Goal: Information Seeking & Learning: Learn about a topic

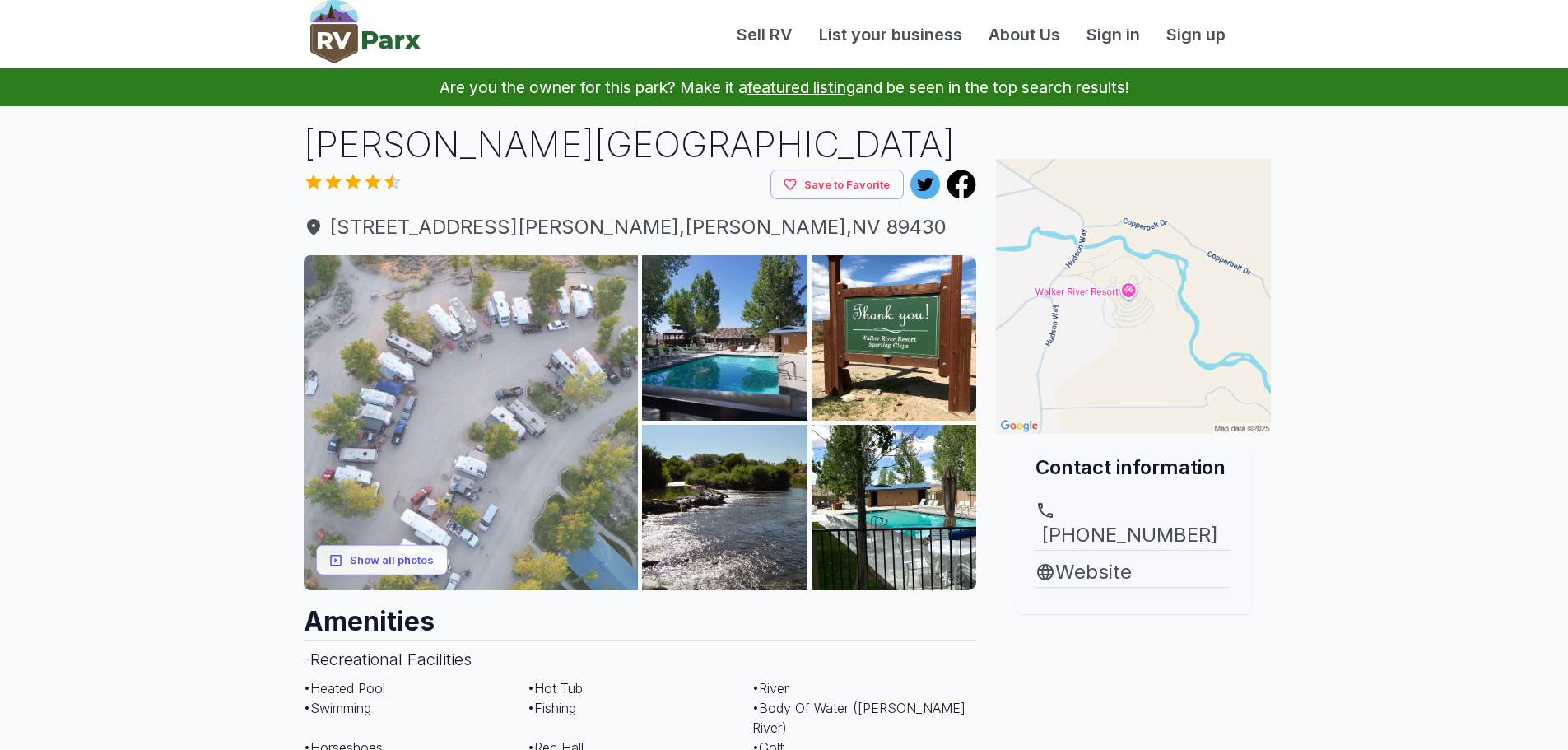
click at [379, 365] on img at bounding box center [471, 422] width 335 height 335
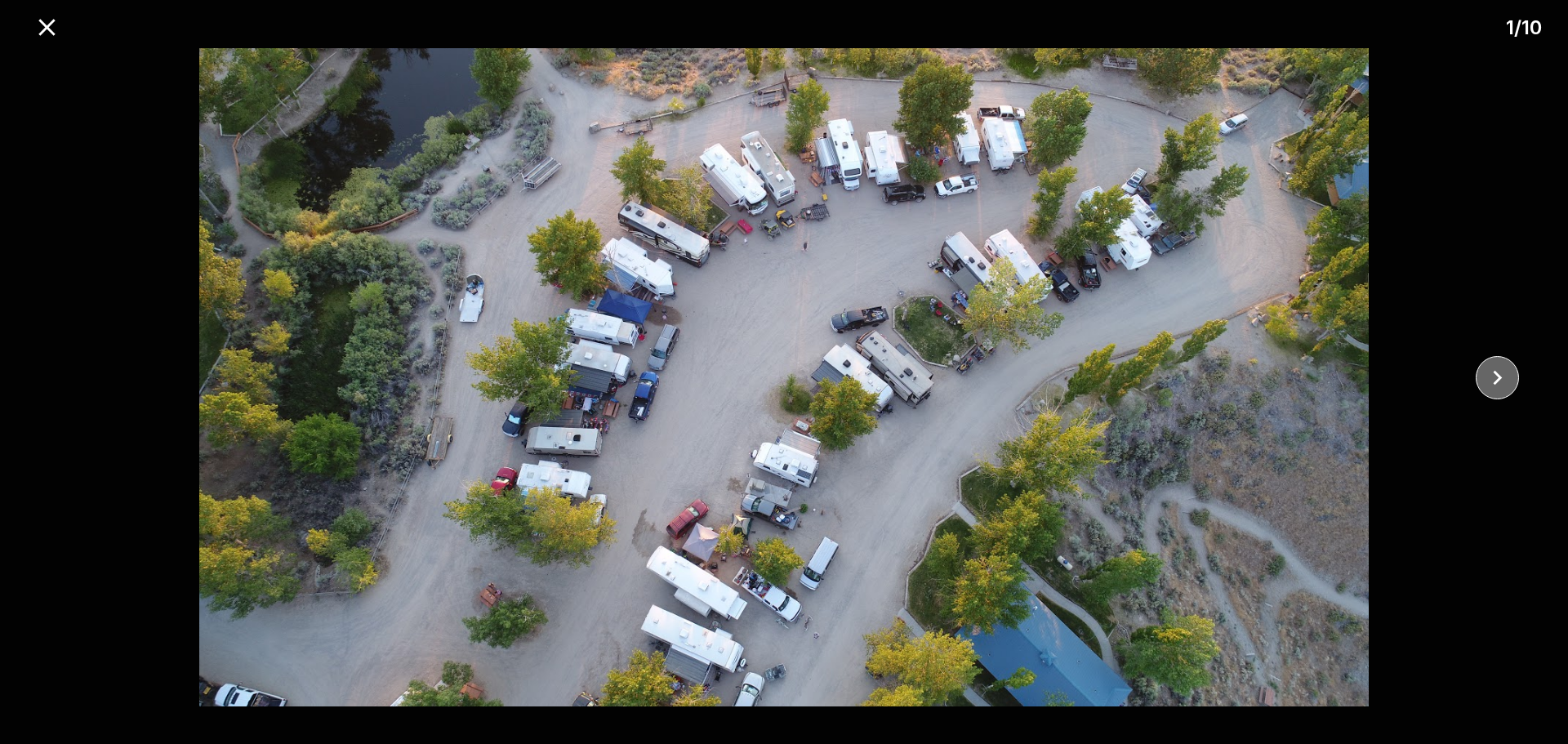
click at [1508, 372] on icon "close" at bounding box center [1497, 377] width 28 height 28
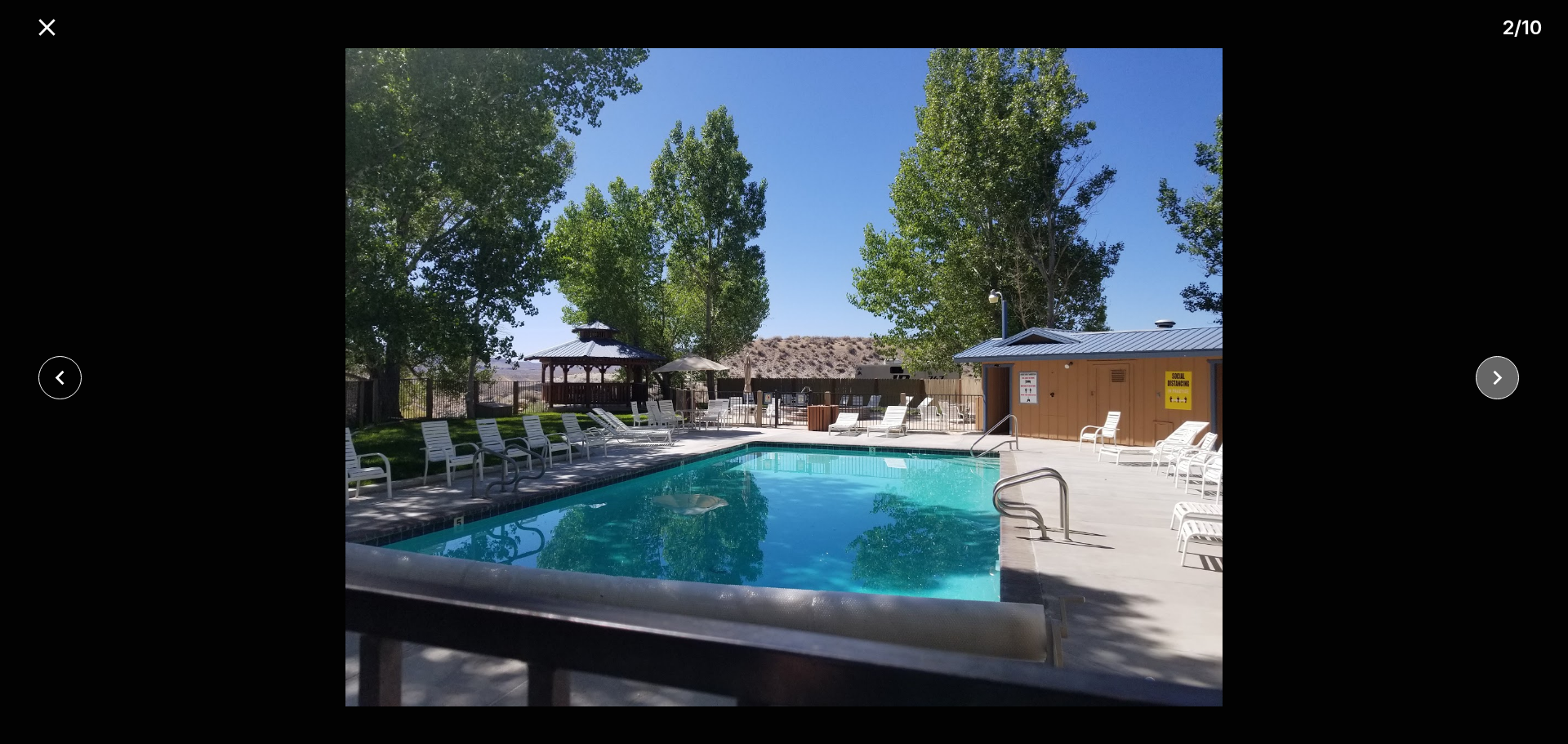
click at [1508, 372] on icon "close" at bounding box center [1497, 377] width 28 height 28
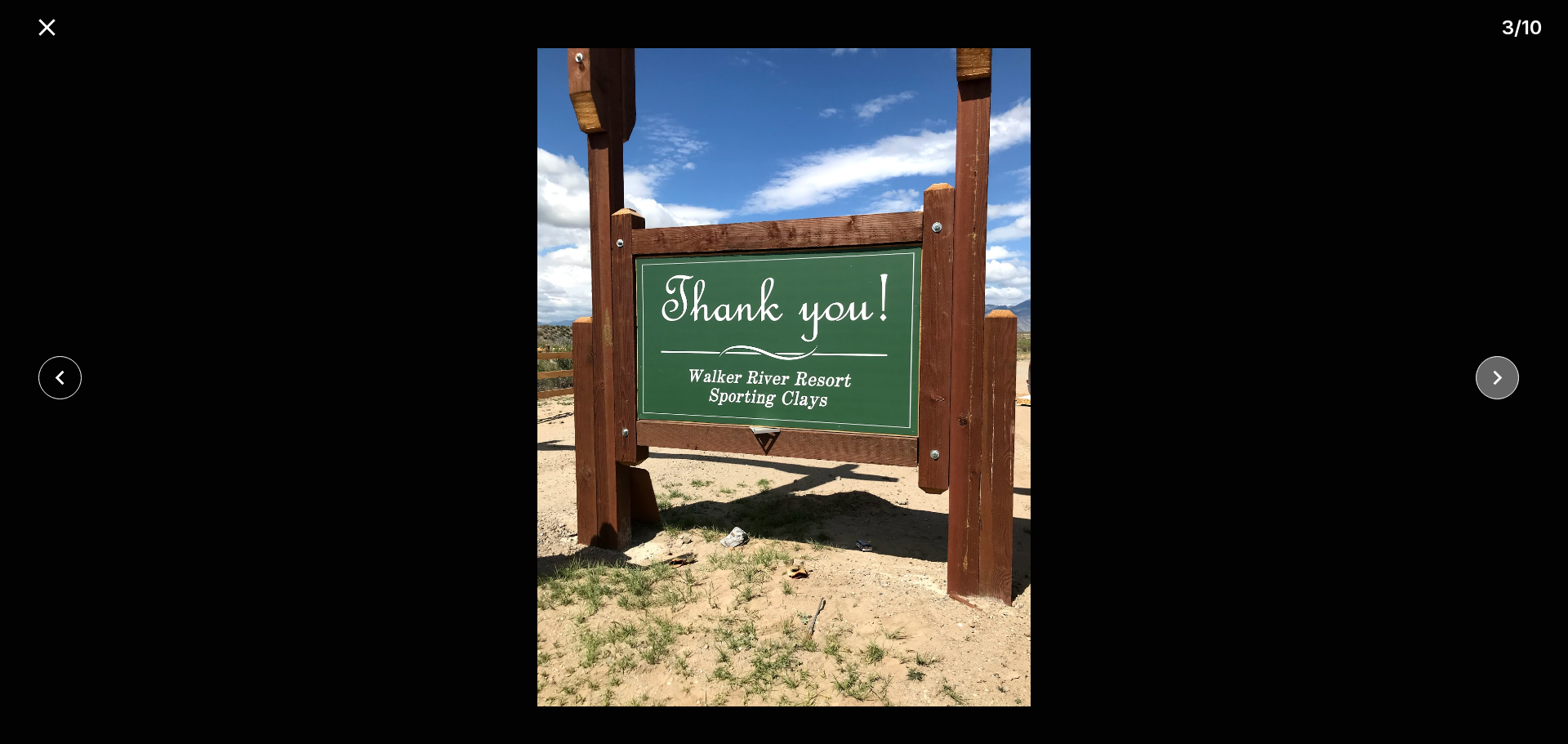
click at [1508, 372] on icon "close" at bounding box center [1497, 377] width 28 height 28
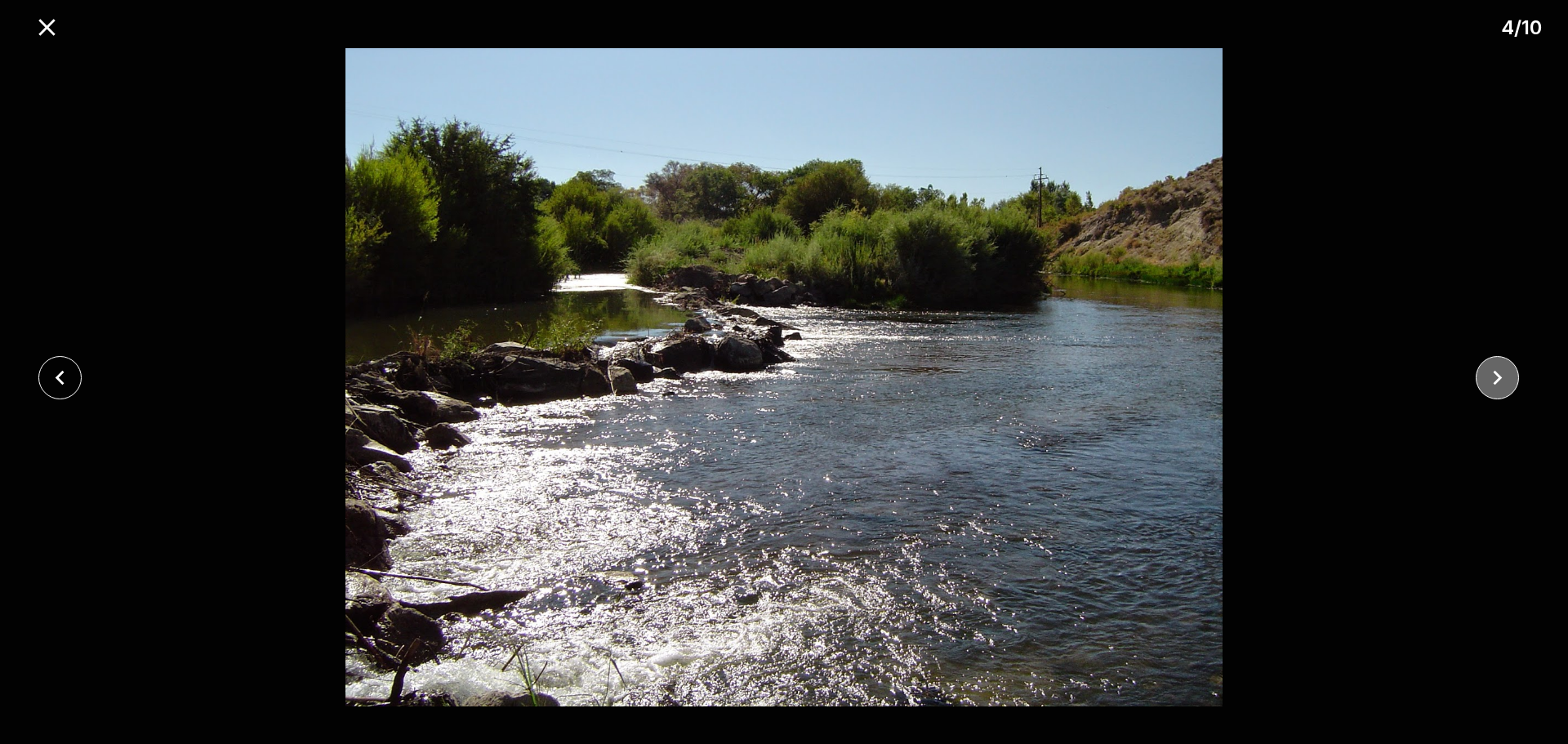
click at [1508, 372] on icon "close" at bounding box center [1497, 377] width 28 height 28
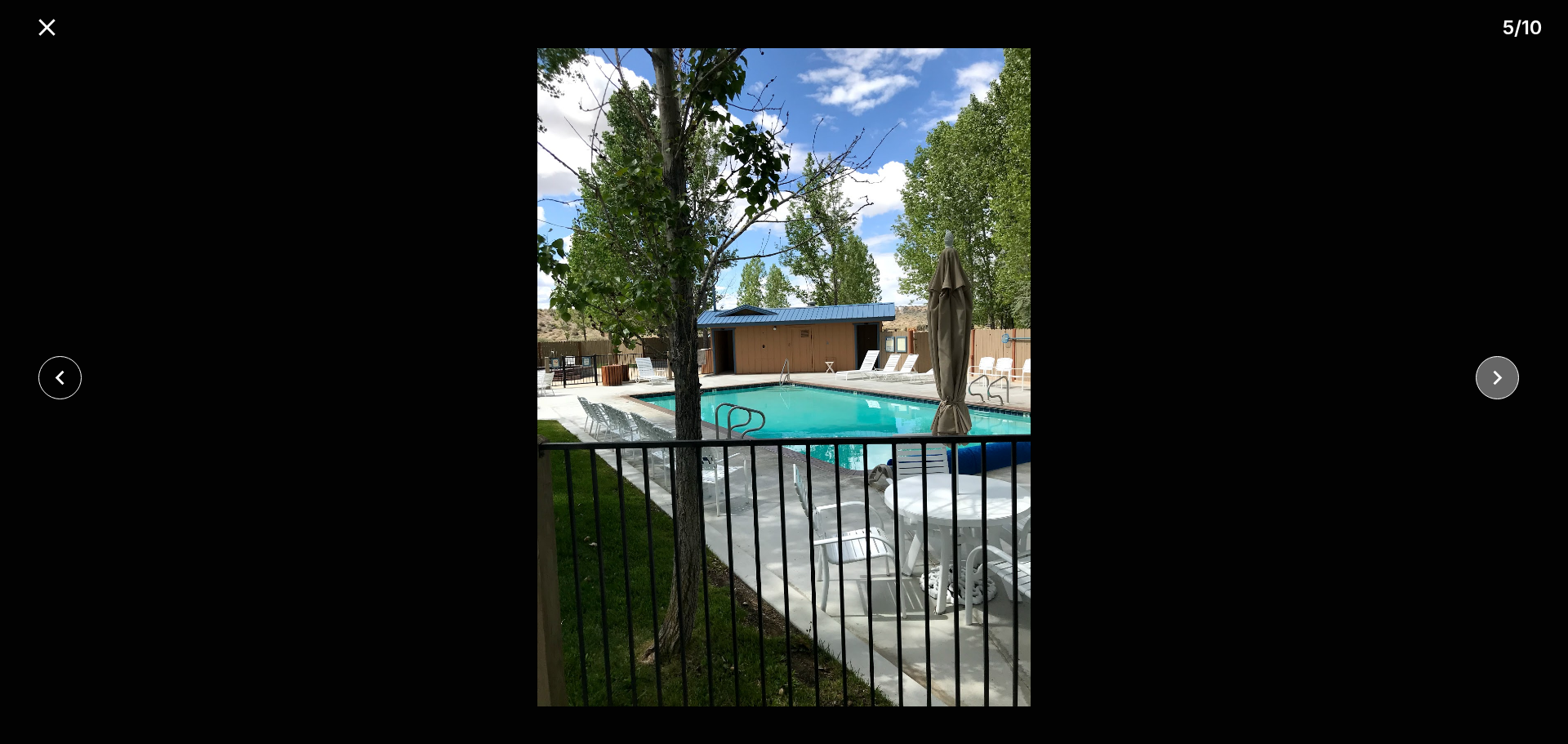
click at [1501, 367] on icon "close" at bounding box center [1497, 377] width 28 height 28
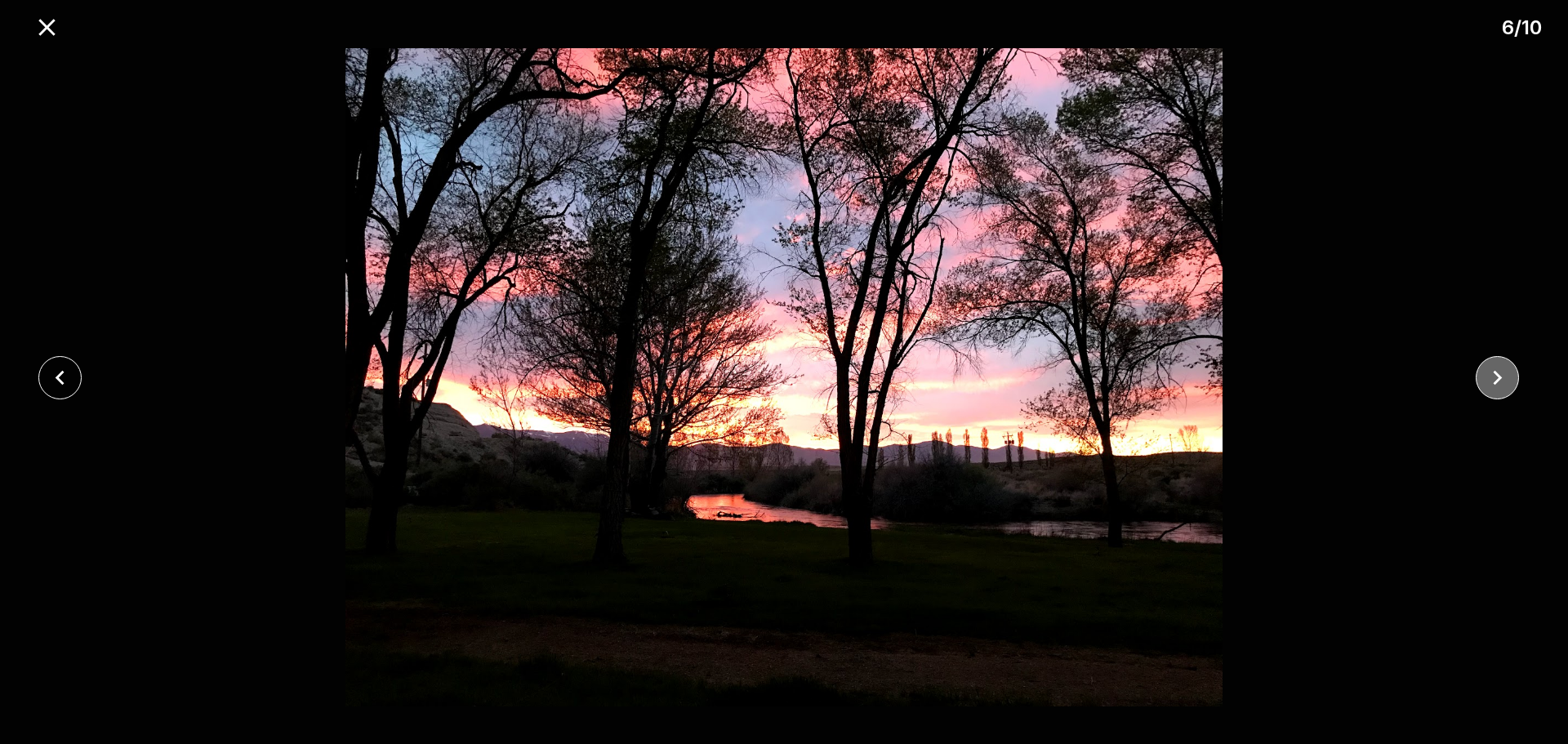
click at [1501, 367] on icon "close" at bounding box center [1497, 377] width 28 height 28
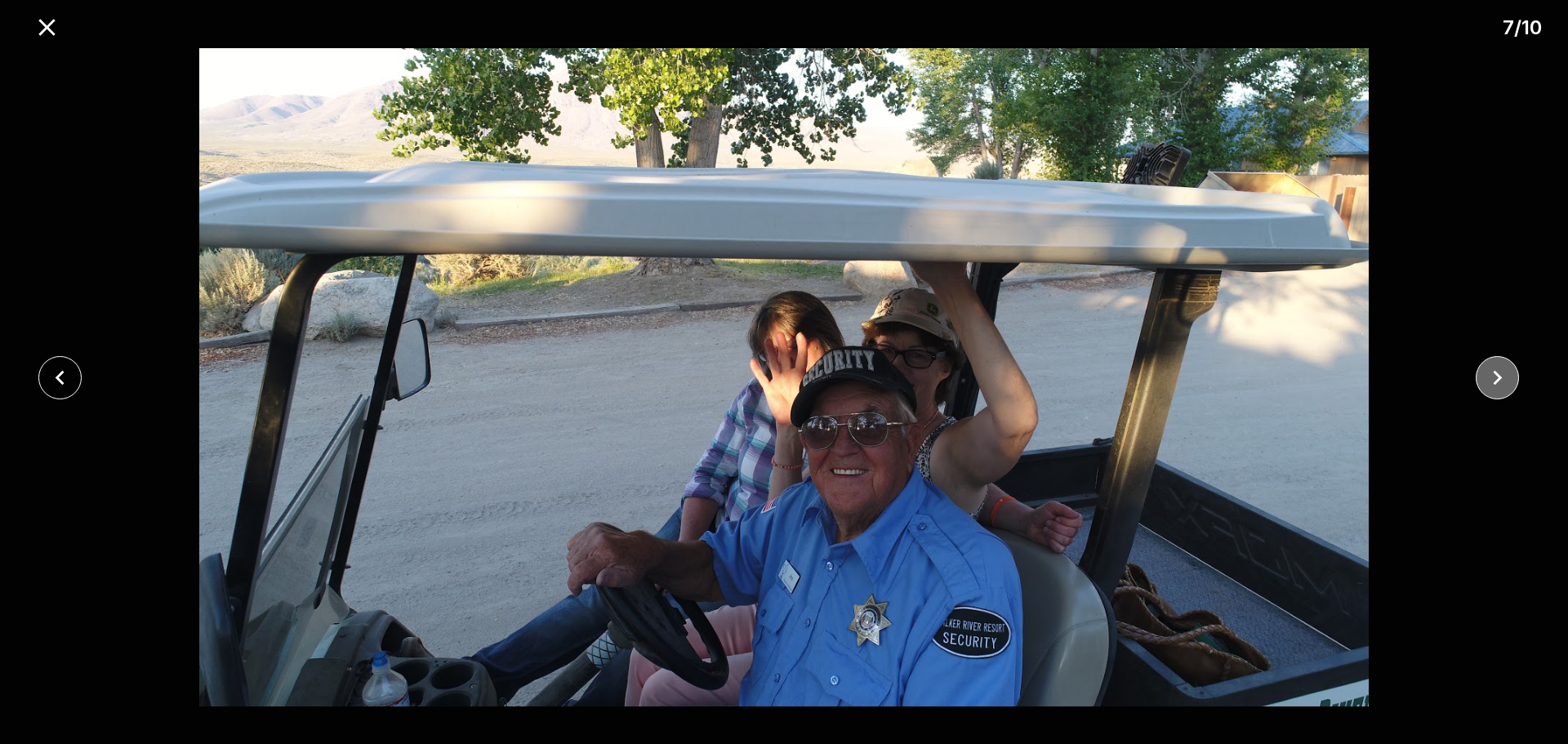
click at [1501, 367] on icon "close" at bounding box center [1497, 377] width 28 height 28
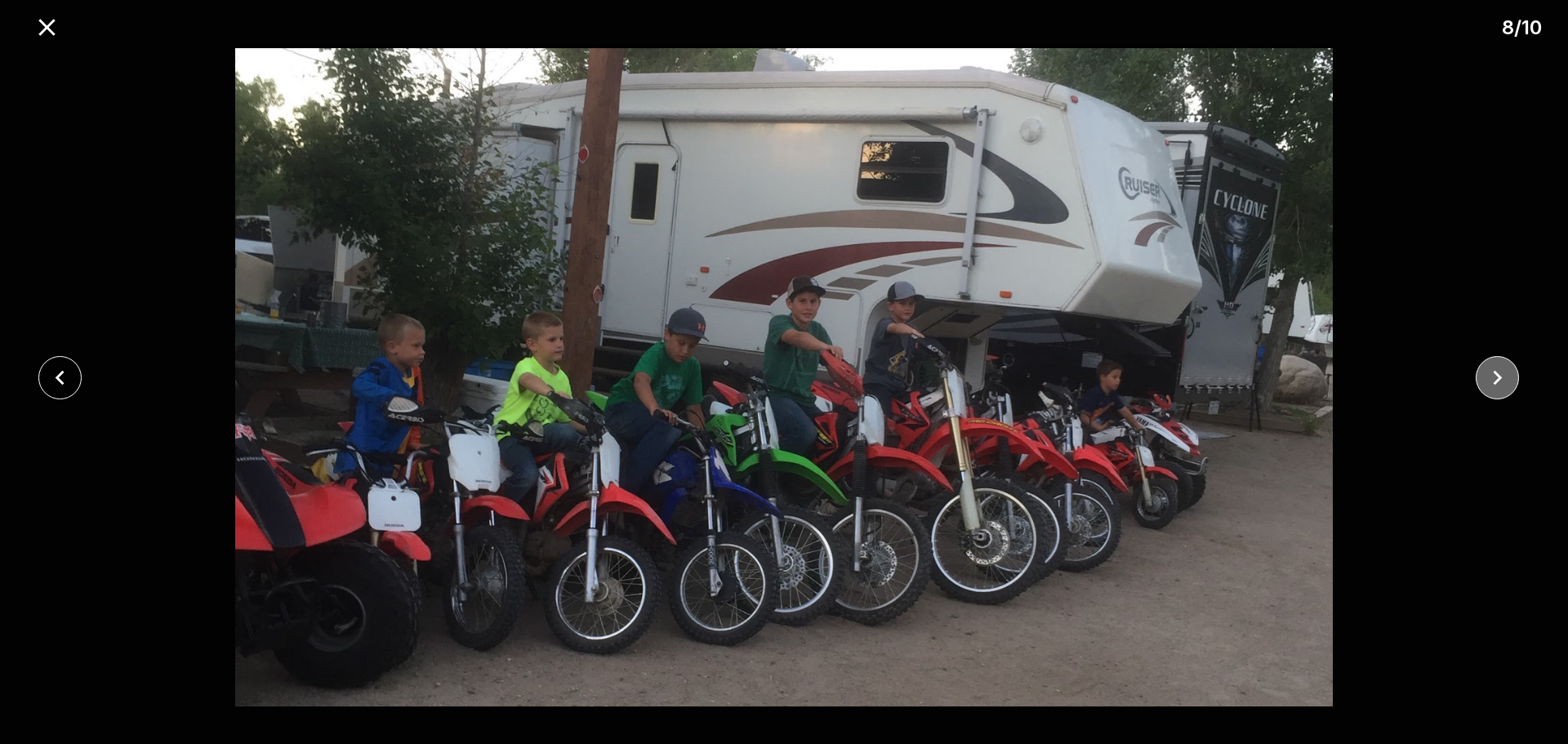
click at [1501, 367] on icon "close" at bounding box center [1497, 377] width 28 height 28
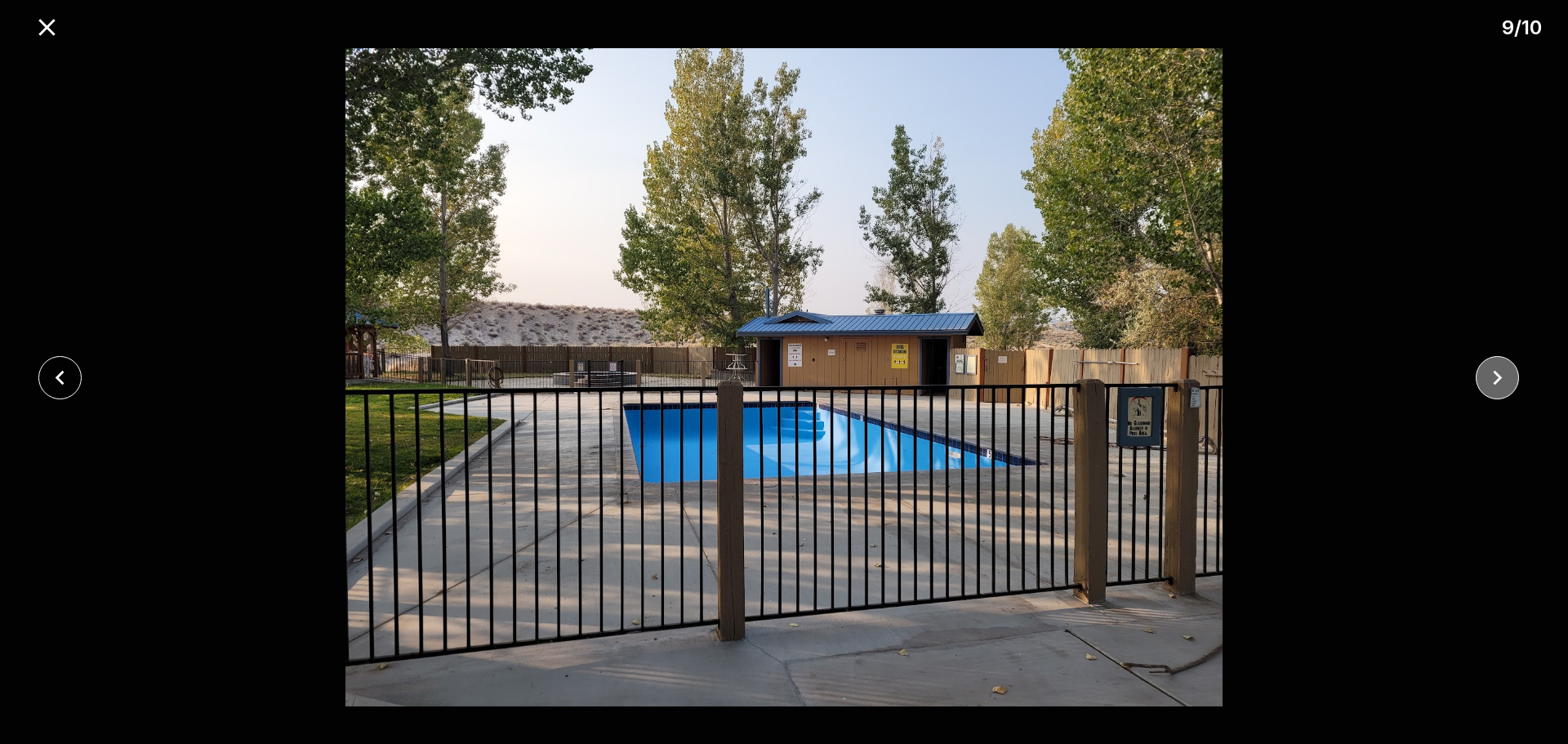
click at [1501, 367] on icon "close" at bounding box center [1497, 377] width 28 height 28
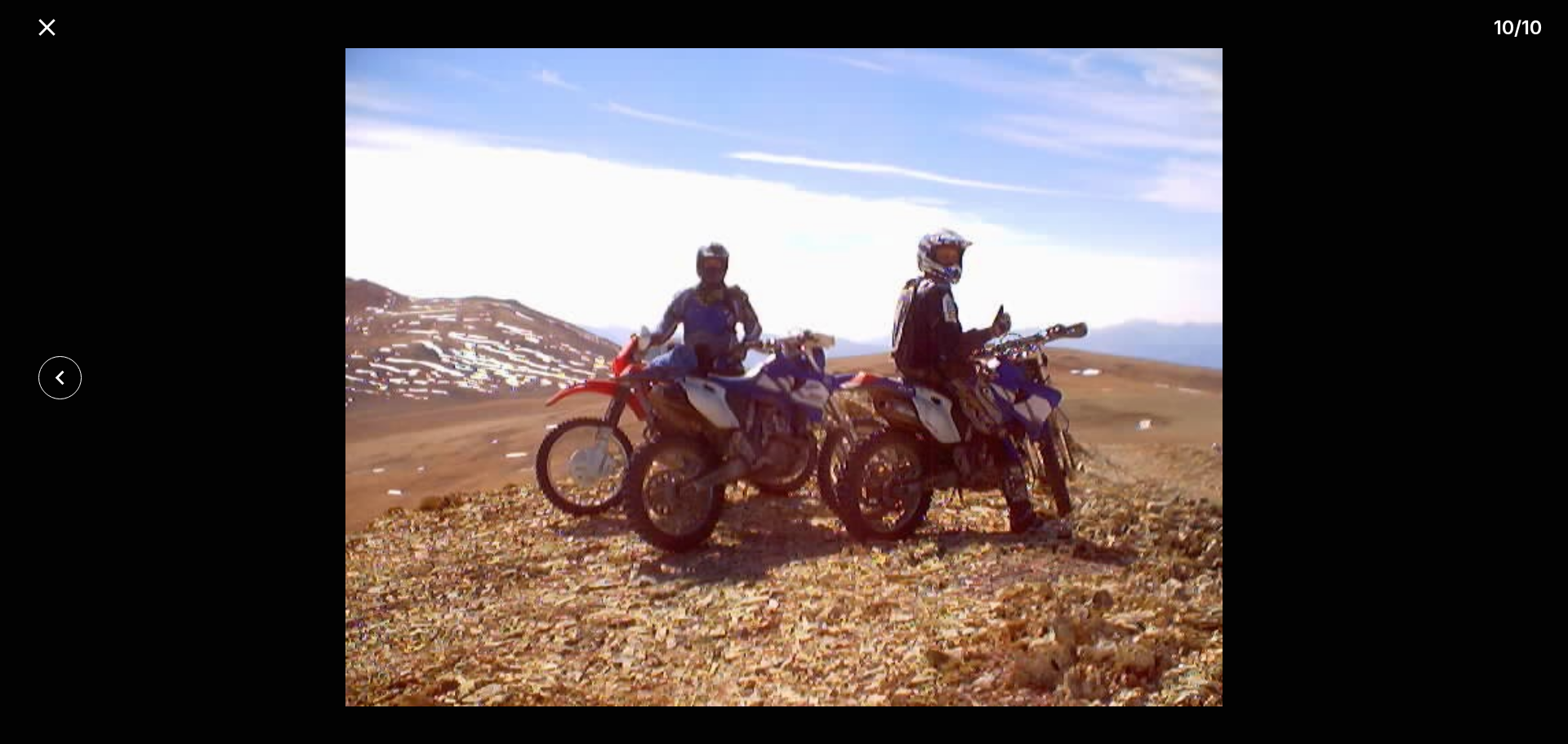
click at [1501, 367] on div at bounding box center [784, 377] width 1568 height 658
click at [82, 381] on div at bounding box center [65, 378] width 131 height 43
click at [70, 385] on icon "close" at bounding box center [60, 377] width 28 height 28
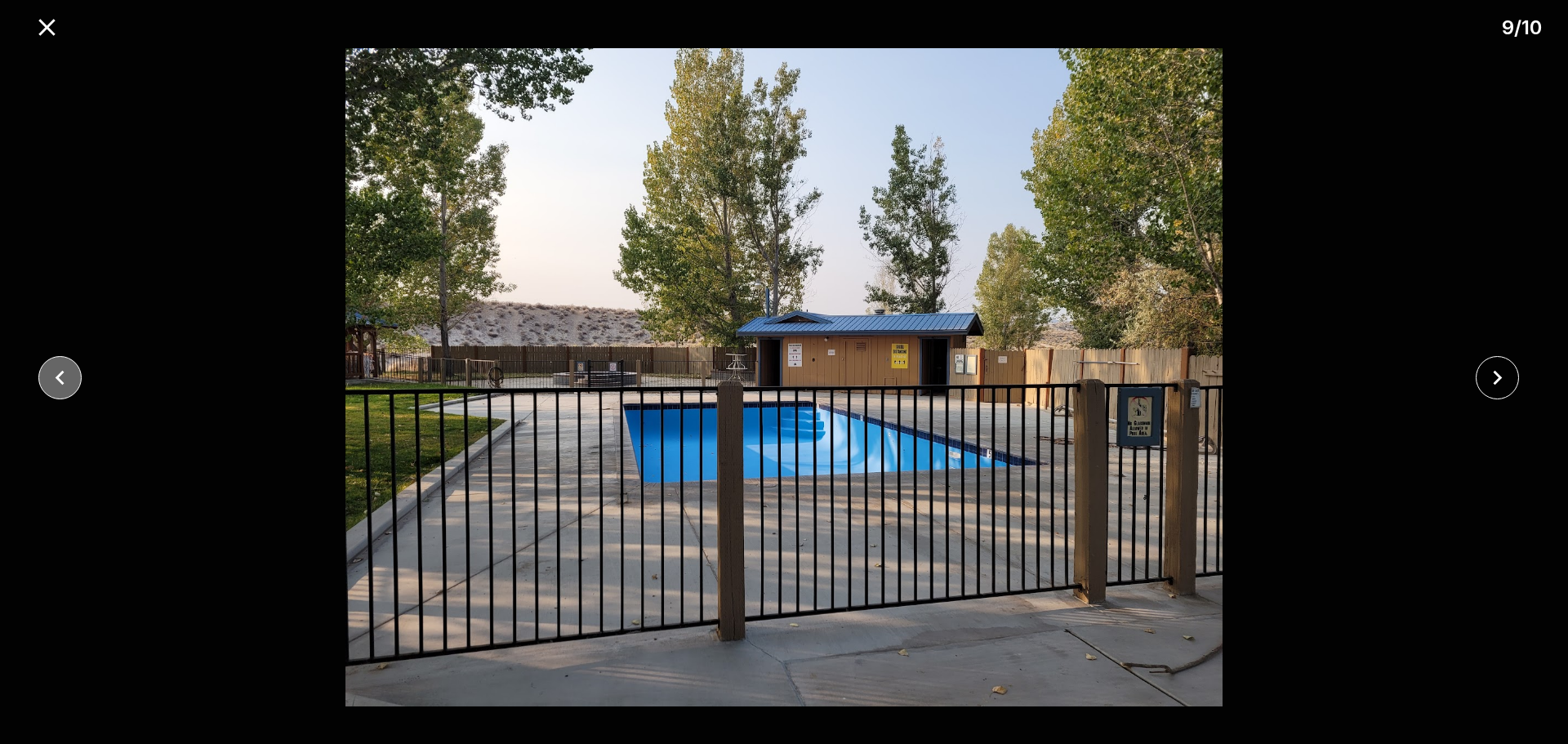
click at [70, 385] on icon "close" at bounding box center [60, 377] width 28 height 28
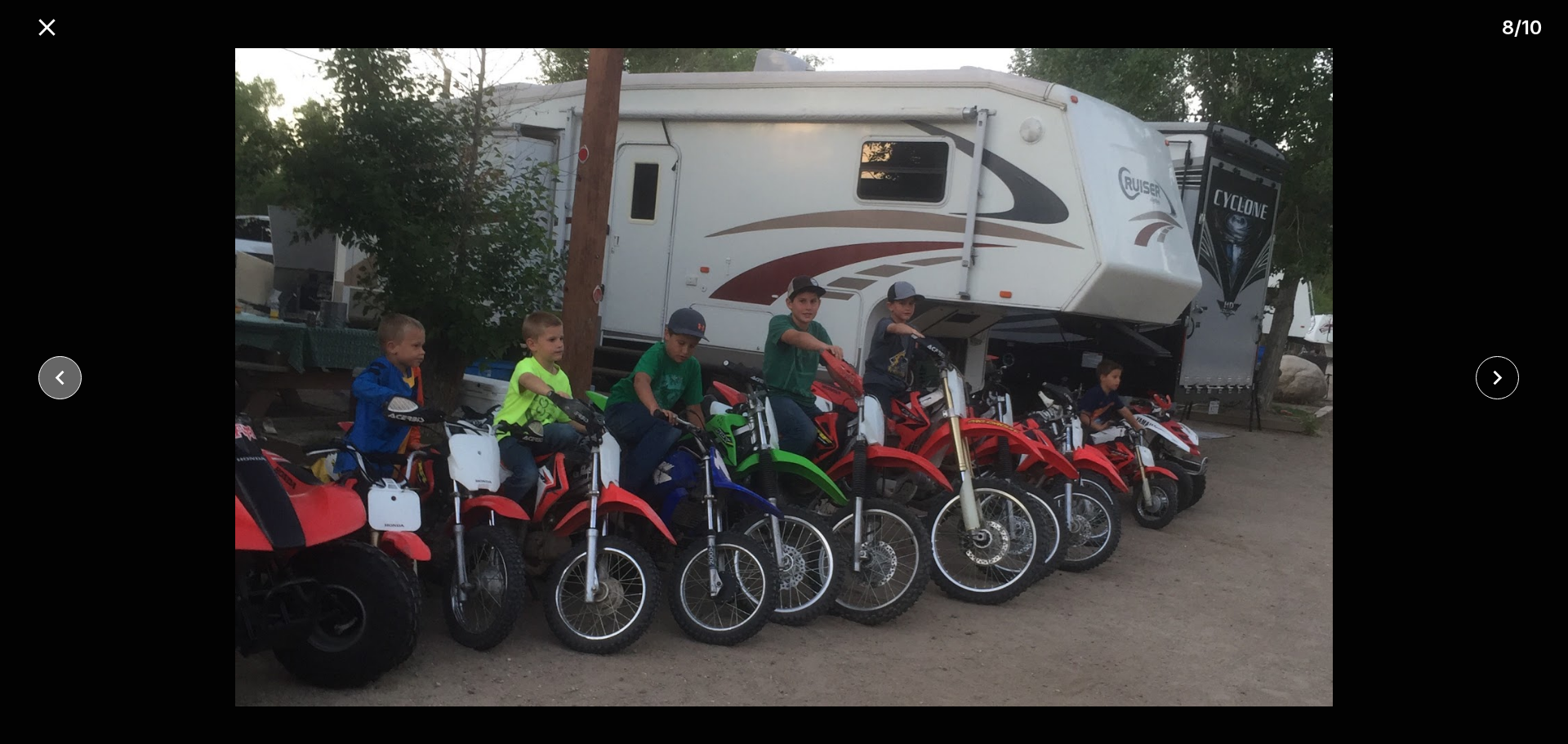
click at [70, 385] on icon "close" at bounding box center [60, 377] width 28 height 28
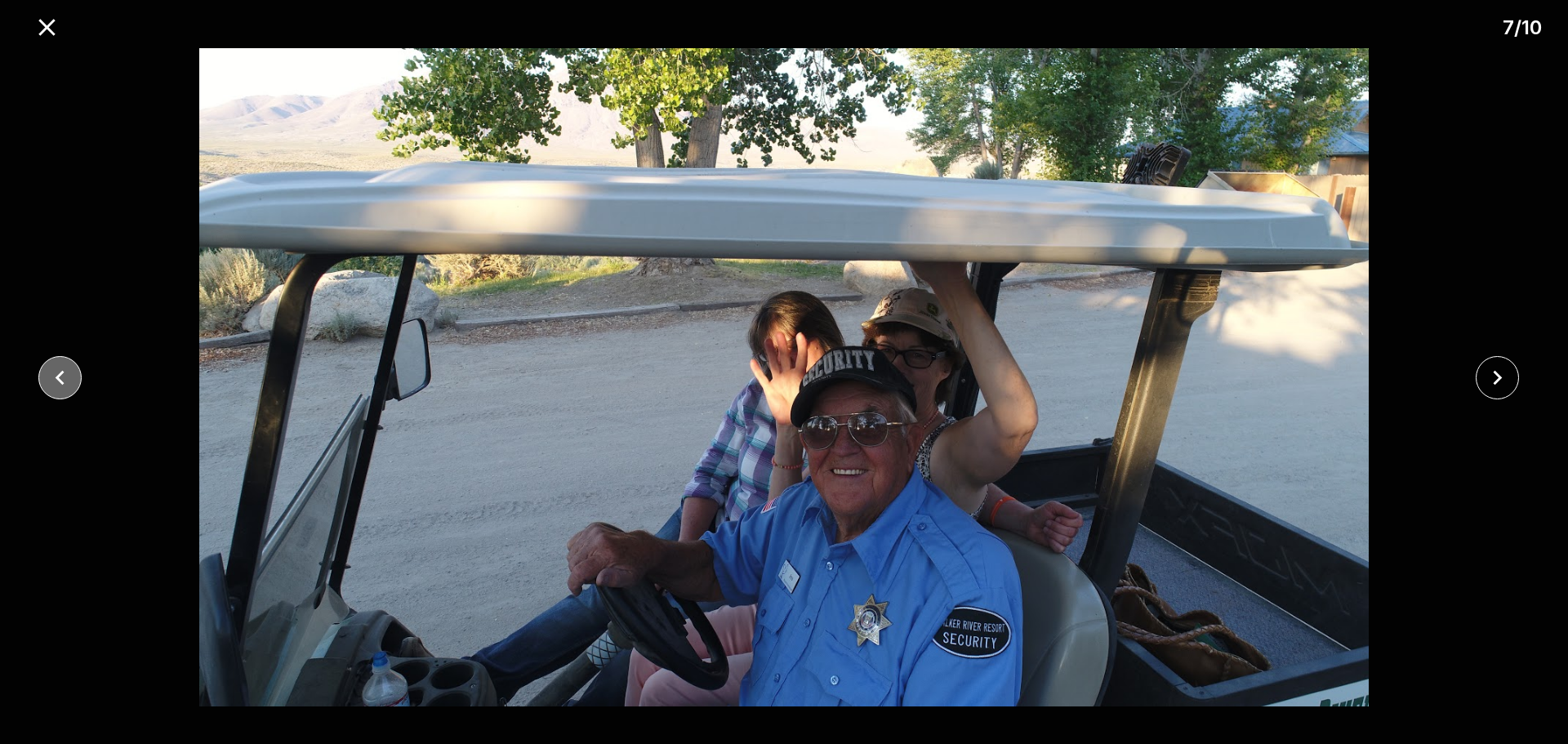
click at [70, 385] on icon "close" at bounding box center [60, 377] width 28 height 28
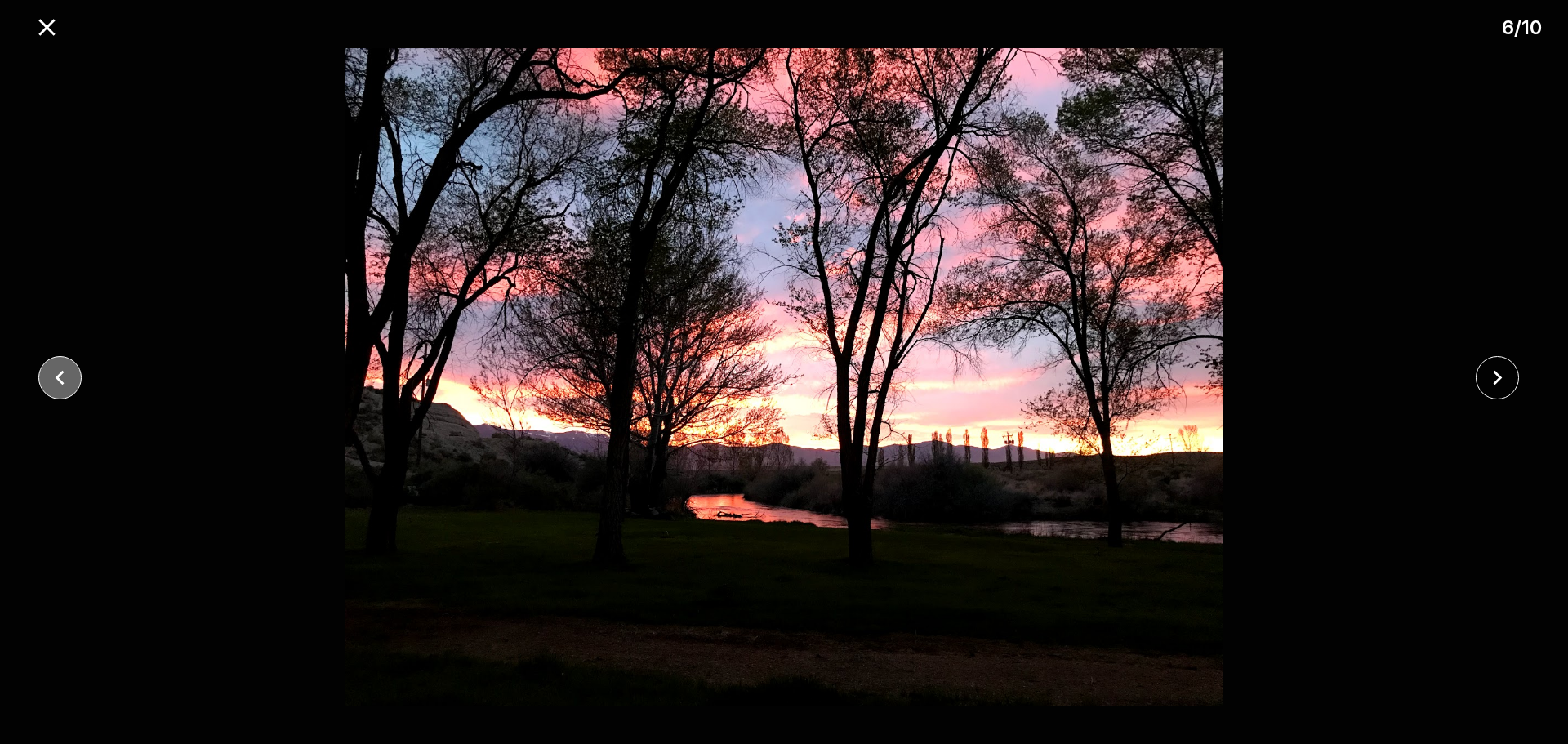
click at [70, 385] on icon "close" at bounding box center [60, 377] width 28 height 28
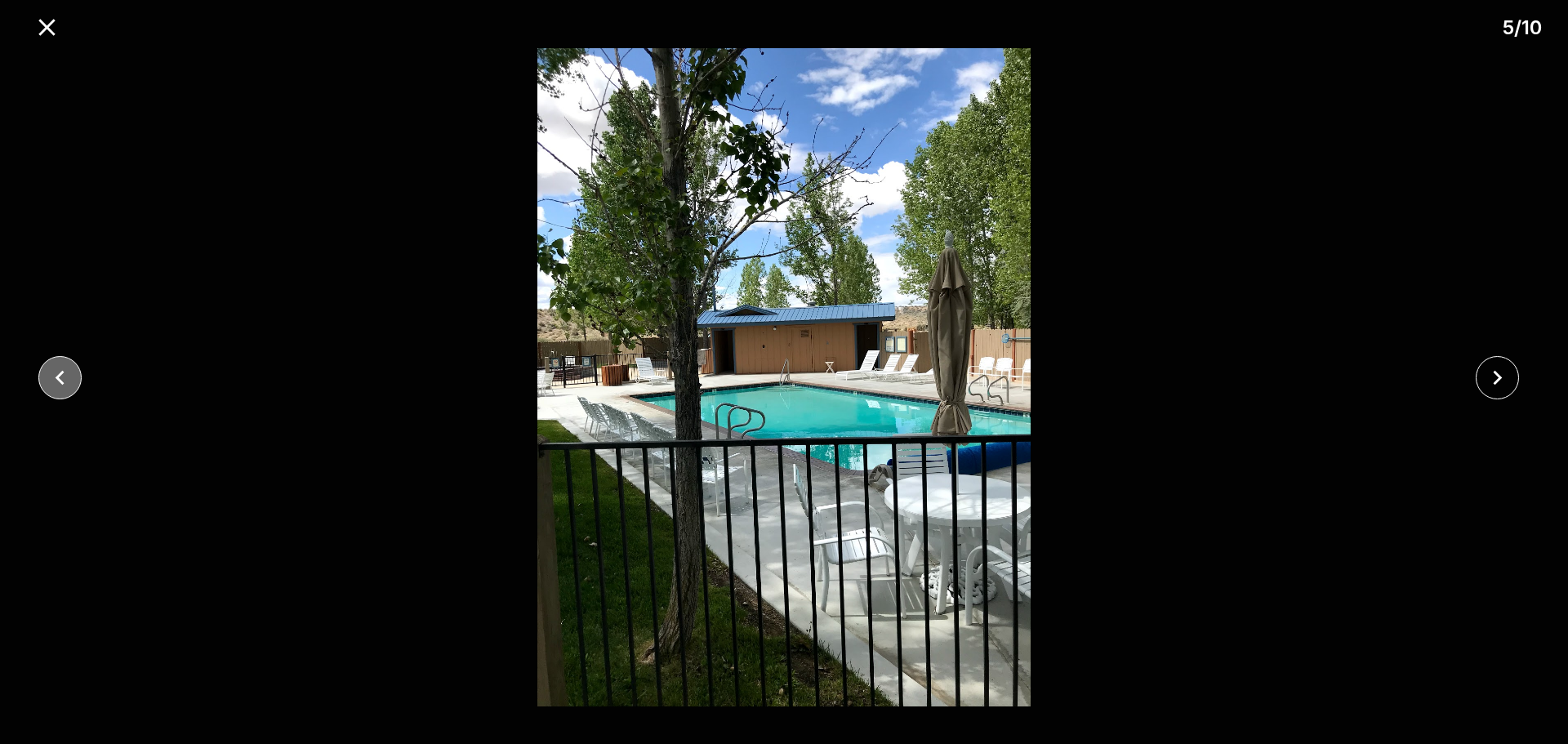
click at [70, 385] on icon "close" at bounding box center [60, 377] width 28 height 28
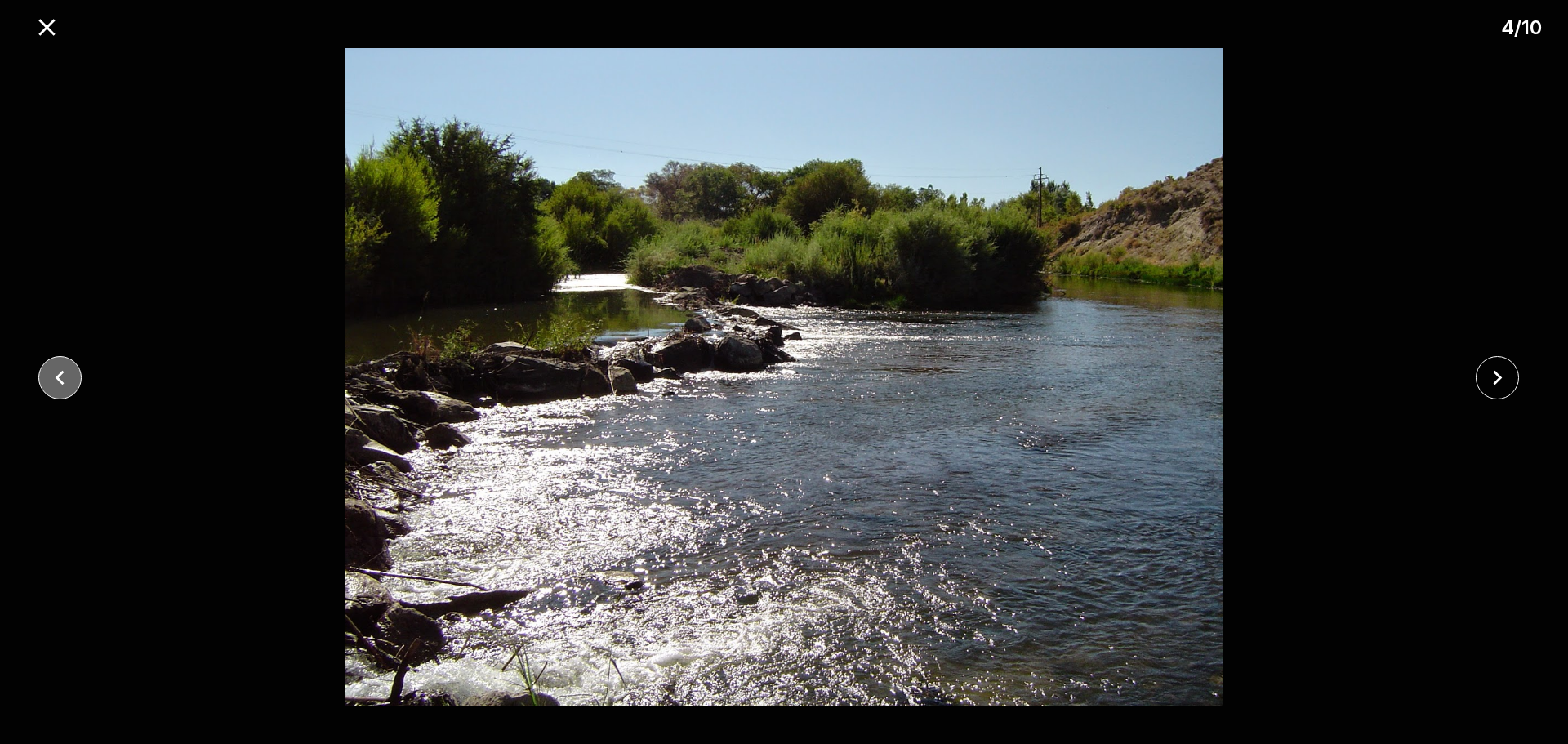
click at [70, 385] on icon "close" at bounding box center [60, 377] width 28 height 28
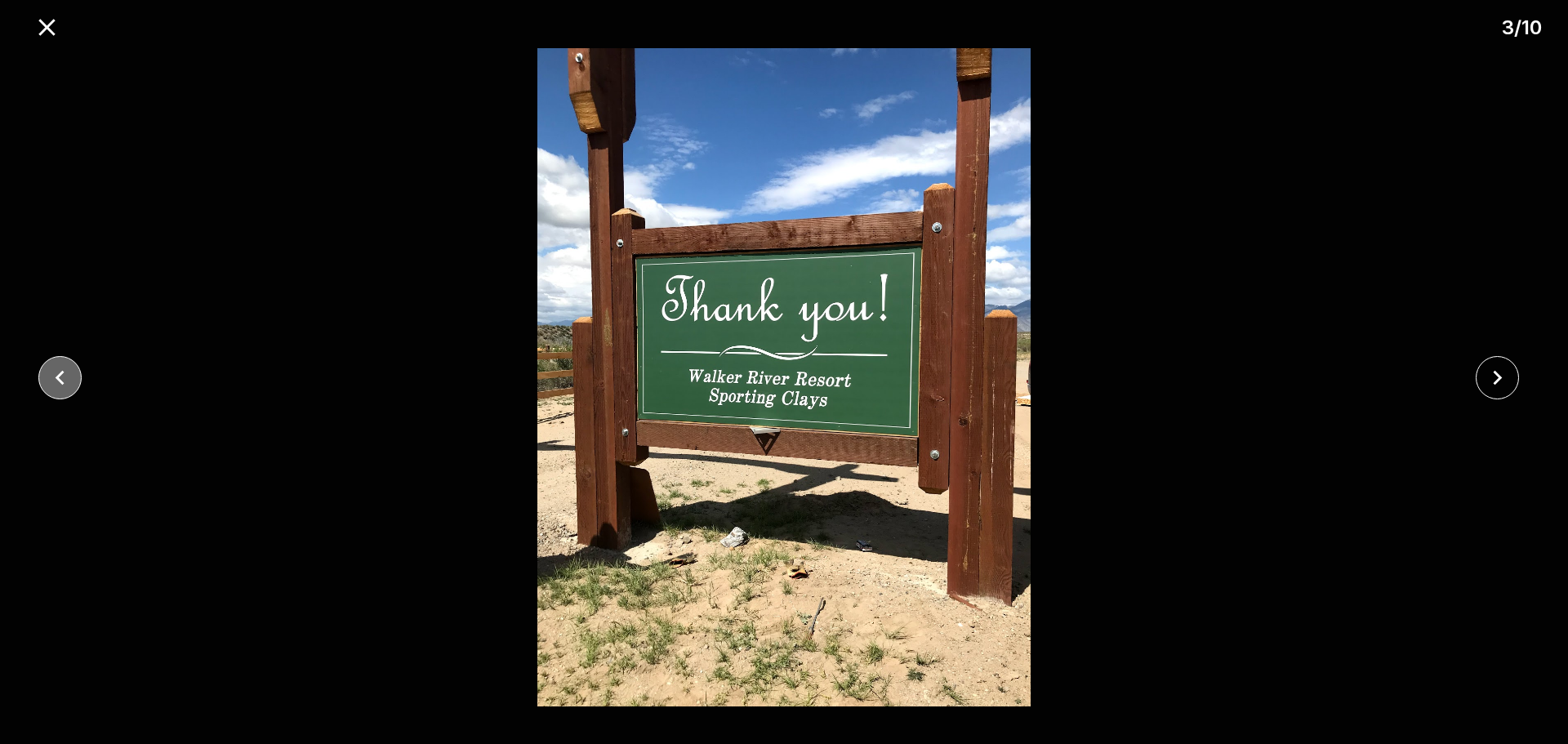
click at [70, 385] on icon "close" at bounding box center [60, 377] width 28 height 28
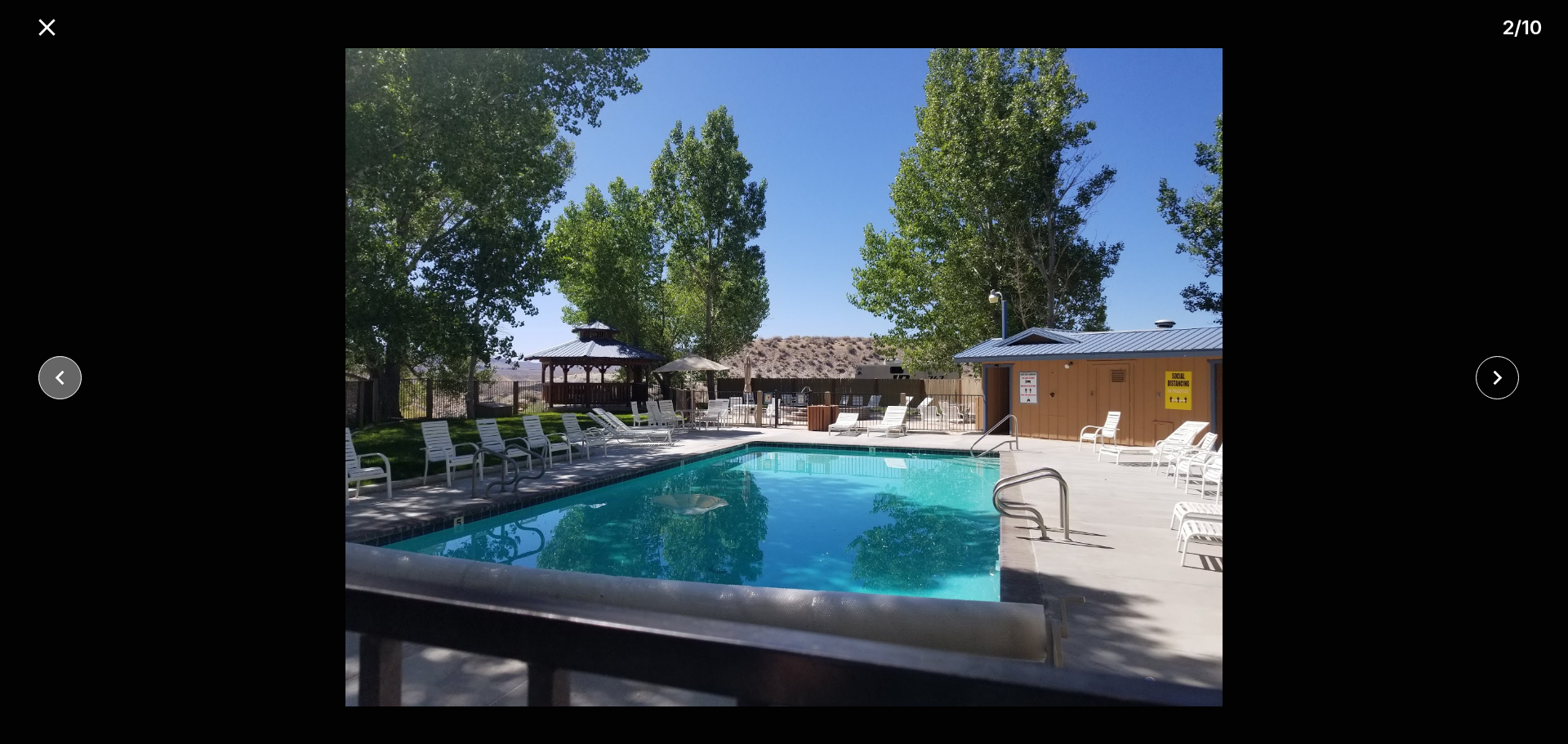
click at [70, 385] on icon "close" at bounding box center [60, 377] width 28 height 28
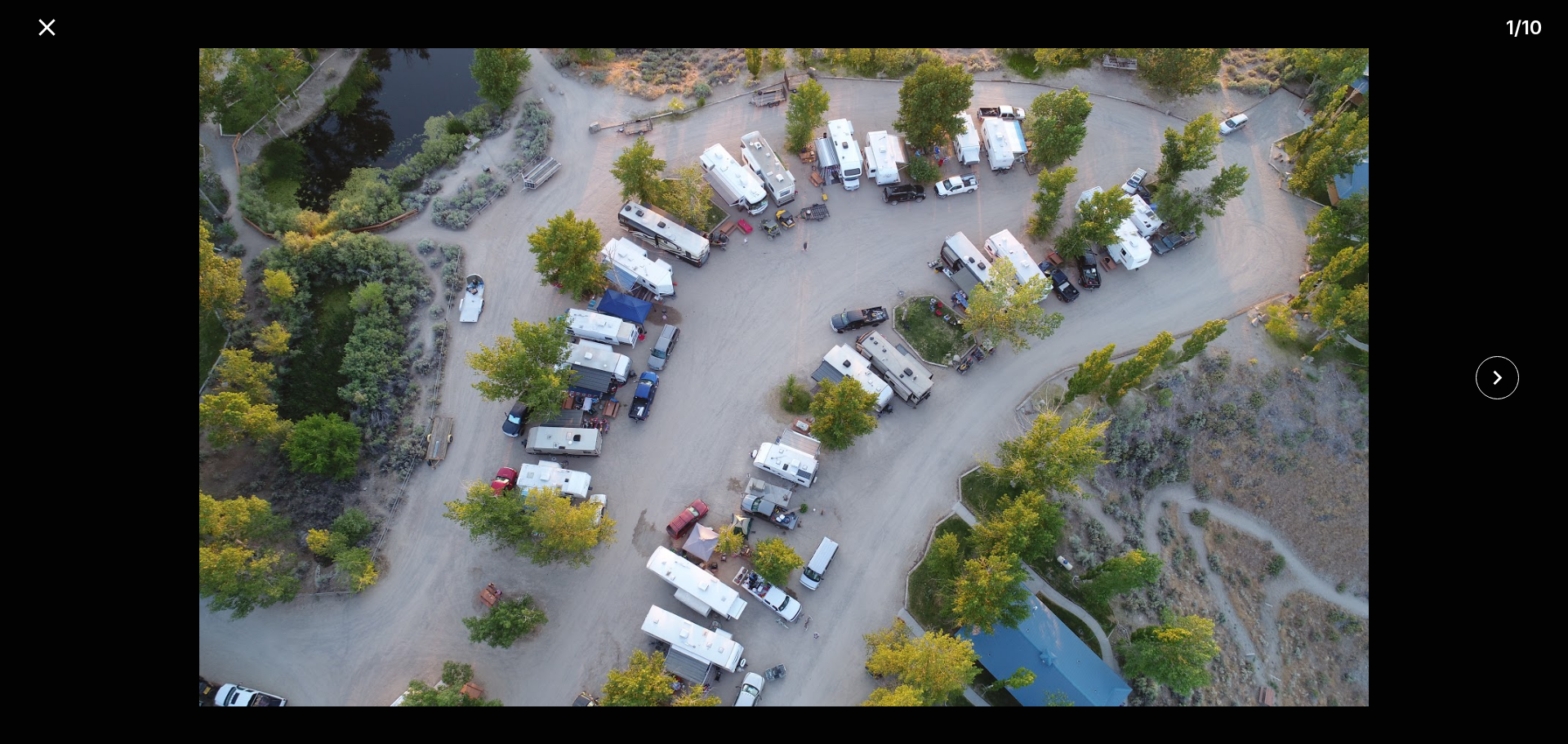
click at [70, 385] on div at bounding box center [784, 377] width 1568 height 658
click at [37, 33] on icon "close" at bounding box center [47, 27] width 28 height 28
